Goal: Find specific page/section: Find specific page/section

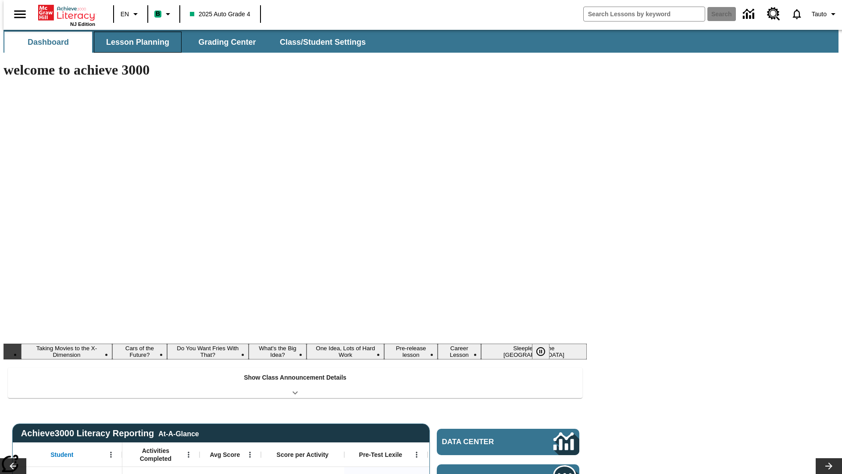
click at [134, 42] on button "Lesson Planning" at bounding box center [138, 42] width 88 height 21
